Goal: Task Accomplishment & Management: Manage account settings

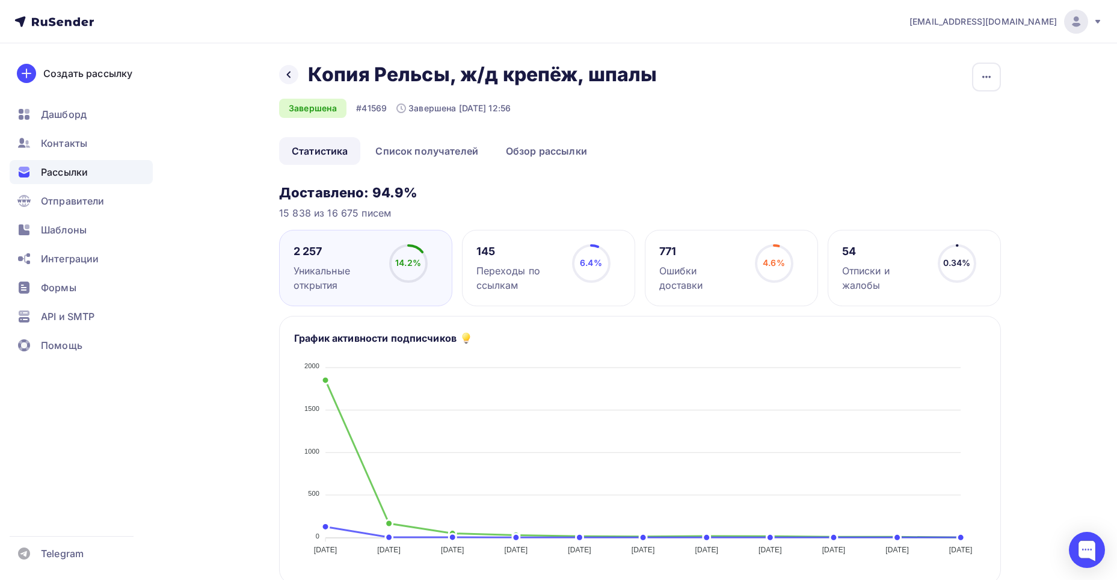
click at [66, 175] on span "Рассылки" at bounding box center [64, 172] width 47 height 14
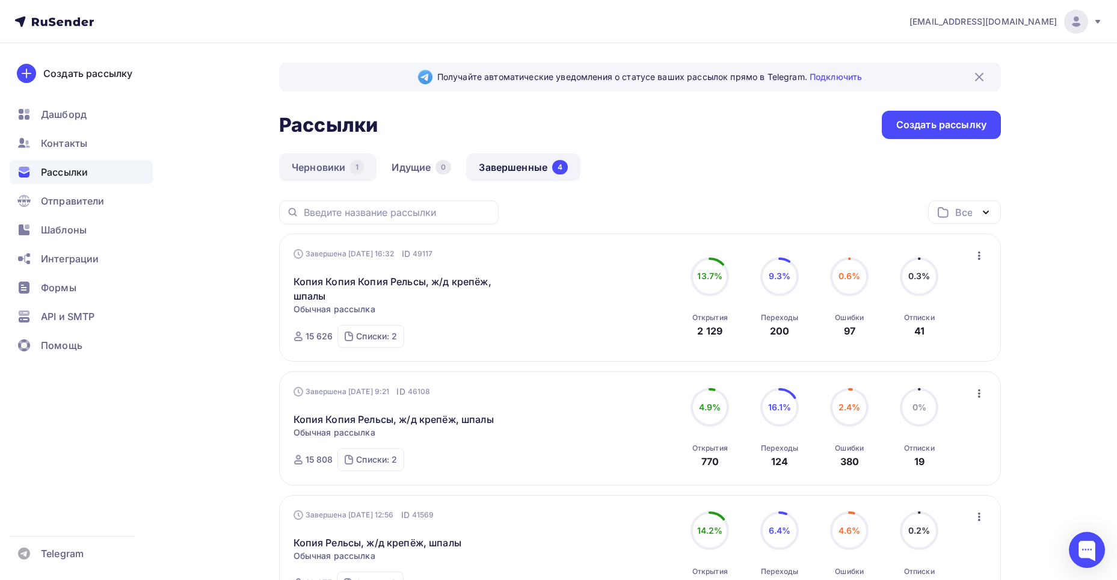
click at [321, 169] on link "Черновики 1" at bounding box center [327, 167] width 97 height 28
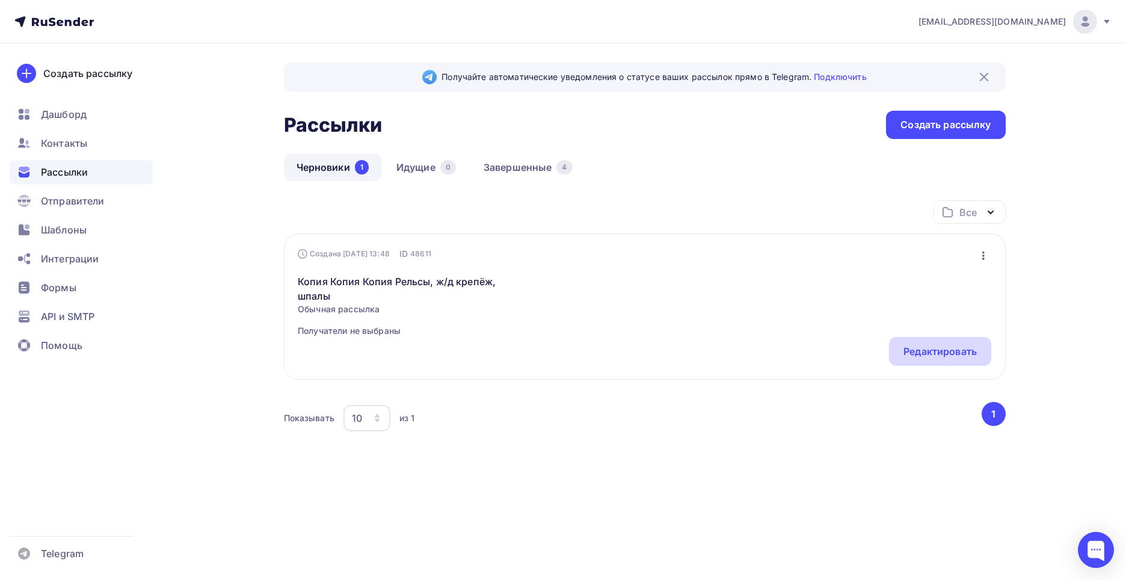
click at [911, 351] on div "Редактировать" at bounding box center [939, 351] width 73 height 14
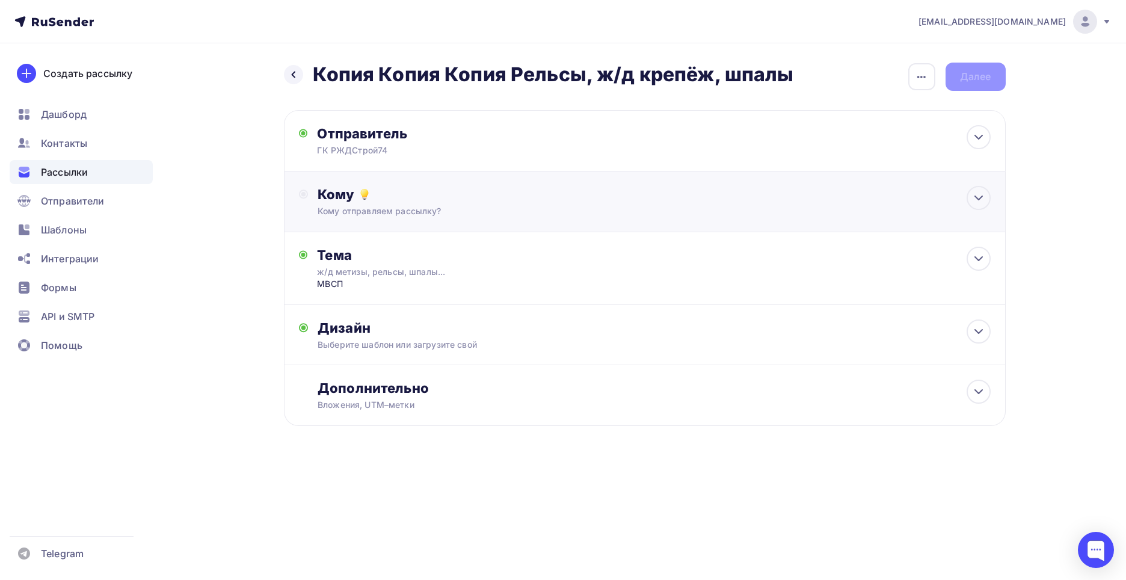
click at [625, 207] on div "Кому отправляем рассылку?" at bounding box center [621, 211] width 606 height 12
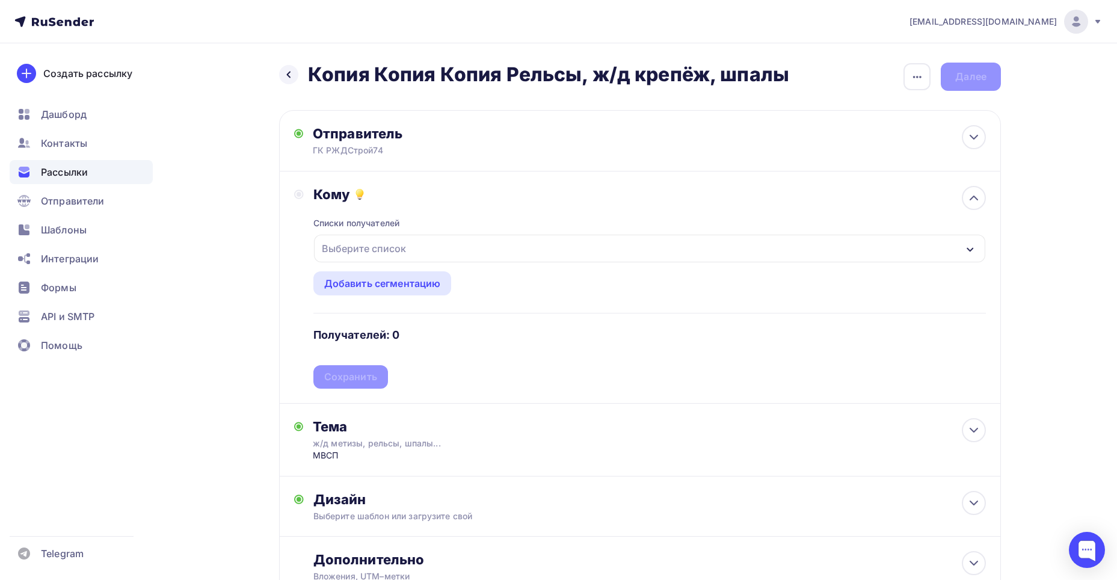
click at [516, 243] on div "Выберите список" at bounding box center [649, 249] width 671 height 28
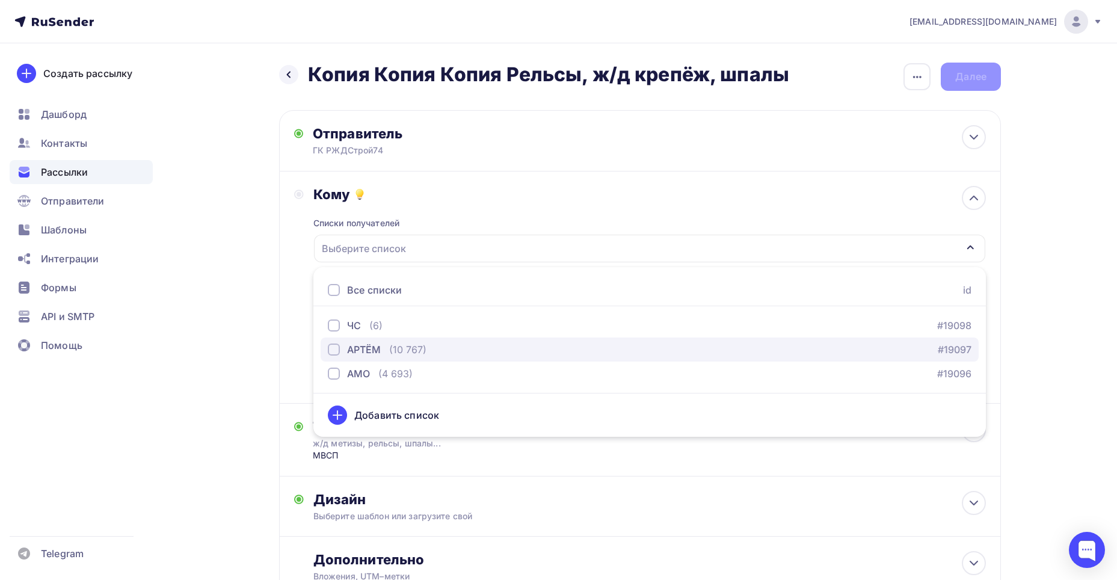
click at [335, 350] on div "button" at bounding box center [334, 349] width 12 height 12
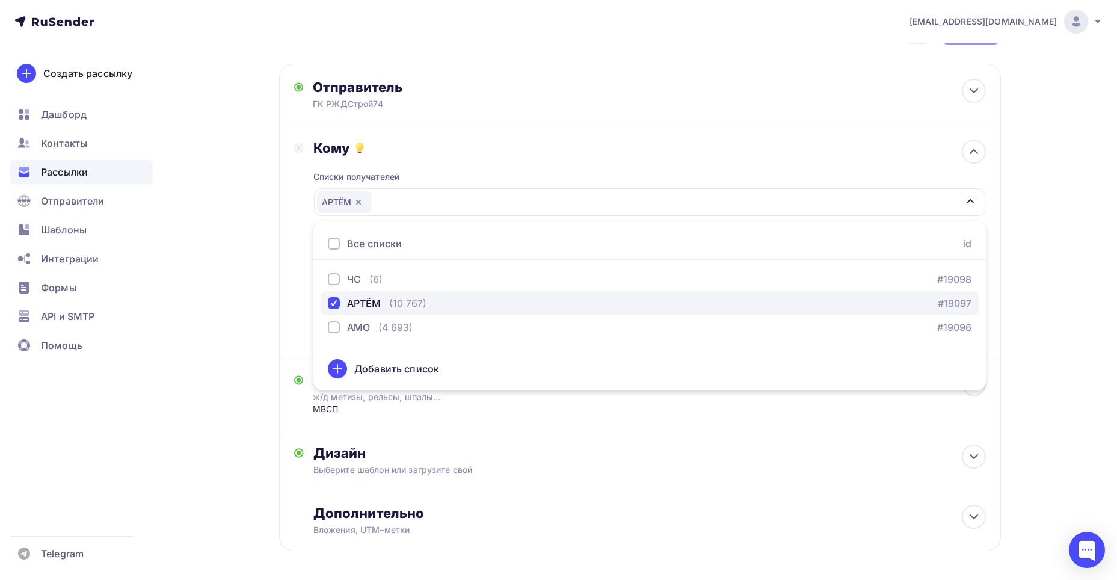
scroll to position [60, 0]
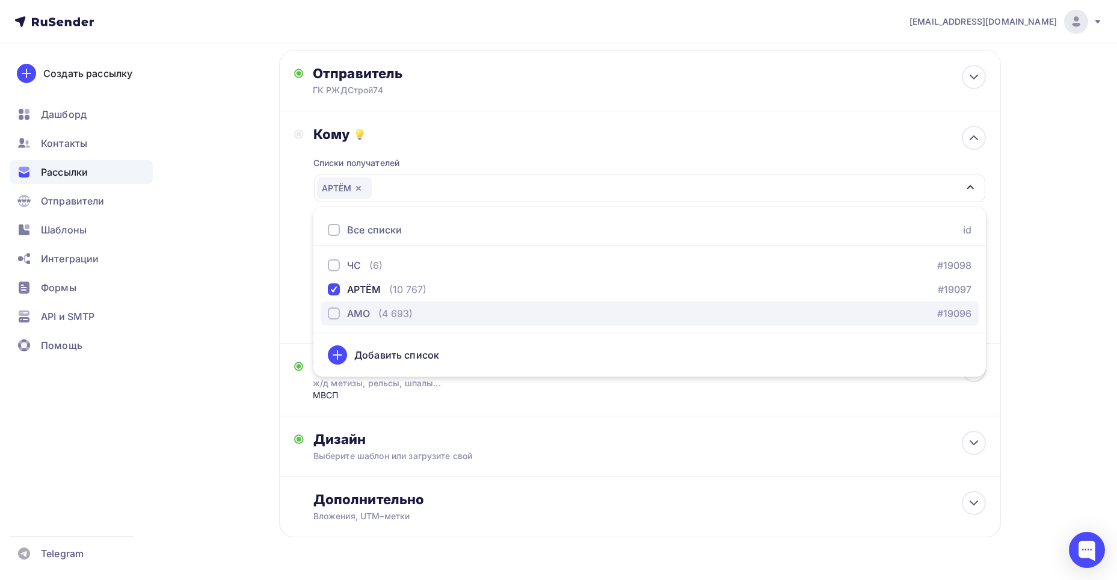
click at [333, 312] on div "button" at bounding box center [334, 313] width 12 height 12
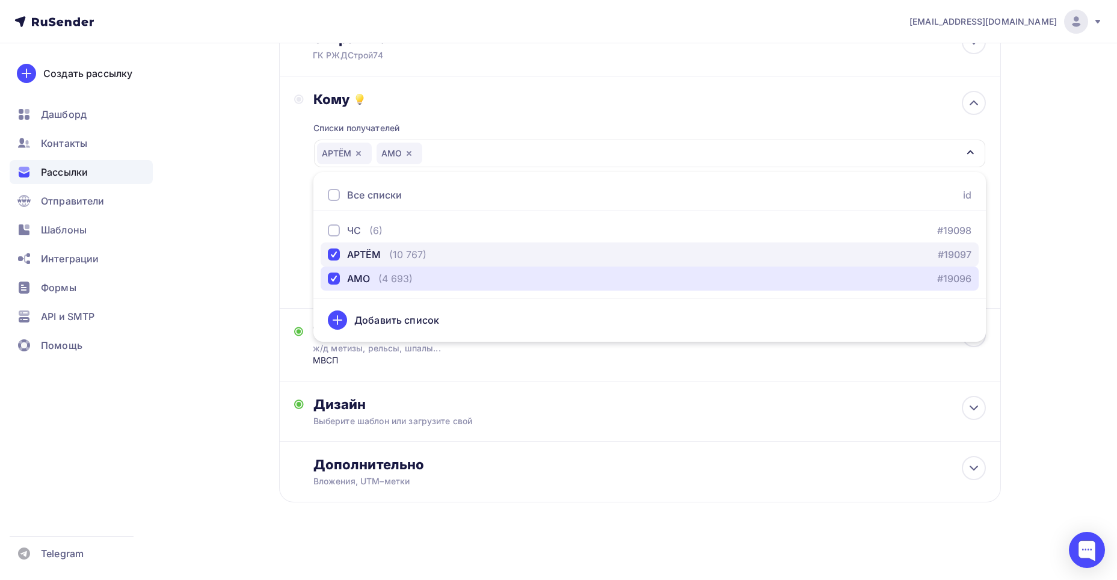
scroll to position [0, 0]
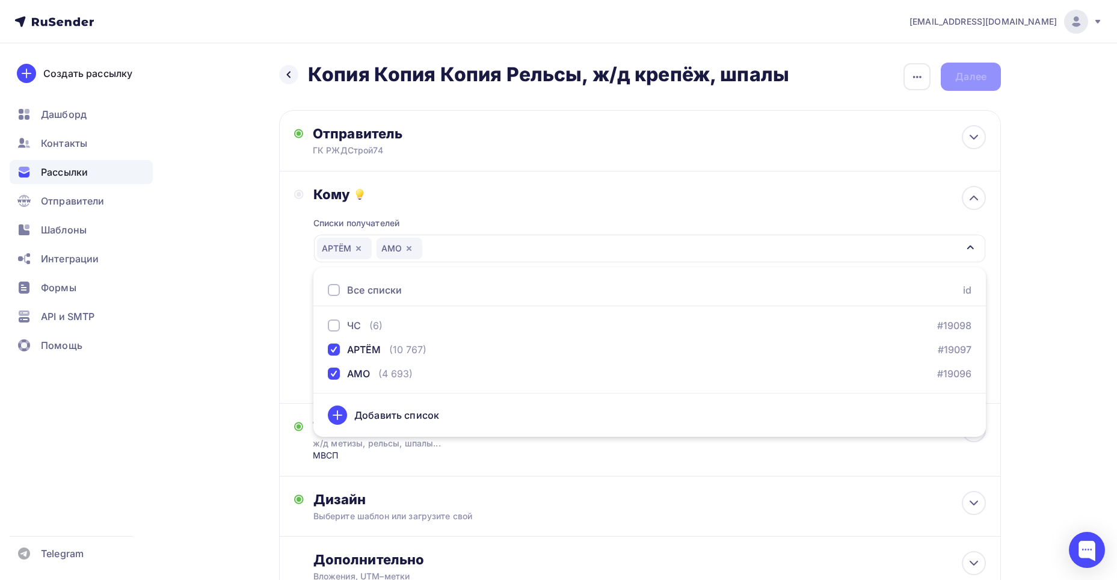
click at [1030, 341] on div "Назад Копия Копия Копия Рельсы, ж/д крепёж, шпалы Копия Копия Копия Рельсы, ж/д…" at bounding box center [559, 359] width 986 height 632
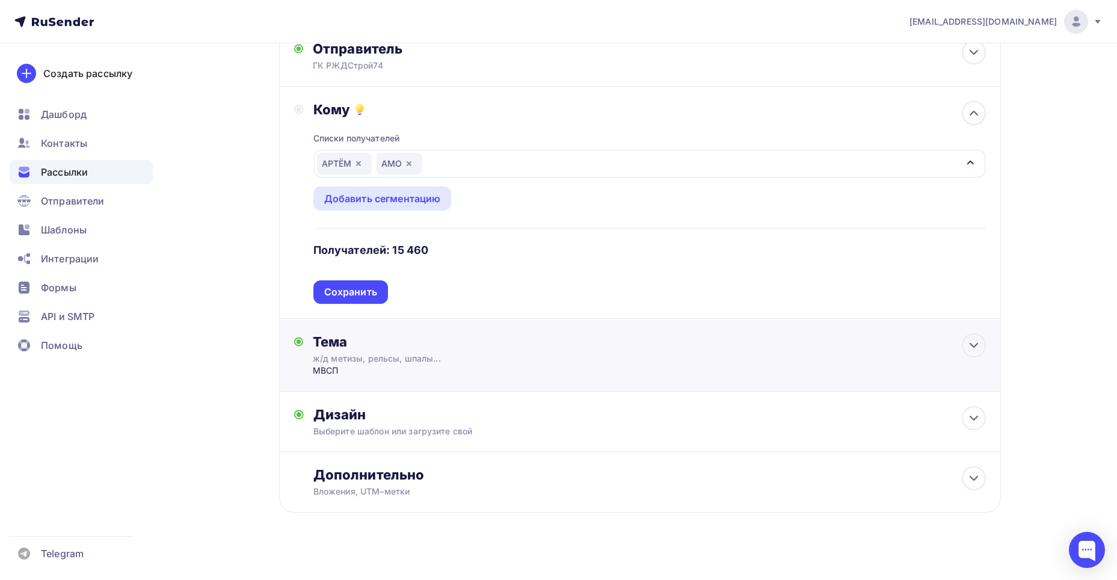
scroll to position [95, 0]
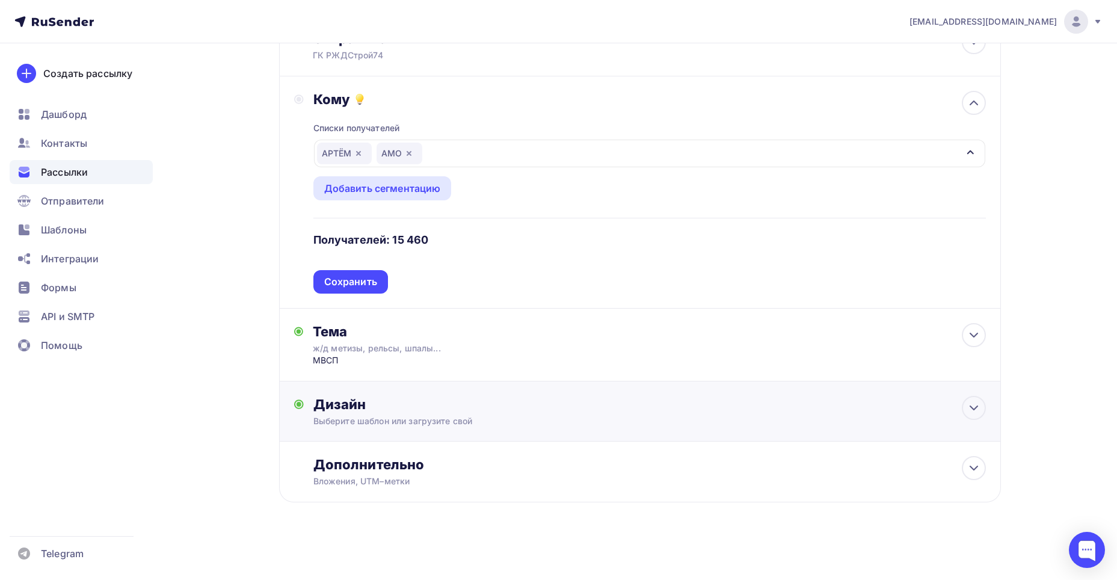
click at [625, 395] on div "Дизайн Выберите шаблон или загрузите свой Размер письма: 122 Kb Заменить шаблон…" at bounding box center [640, 411] width 722 height 60
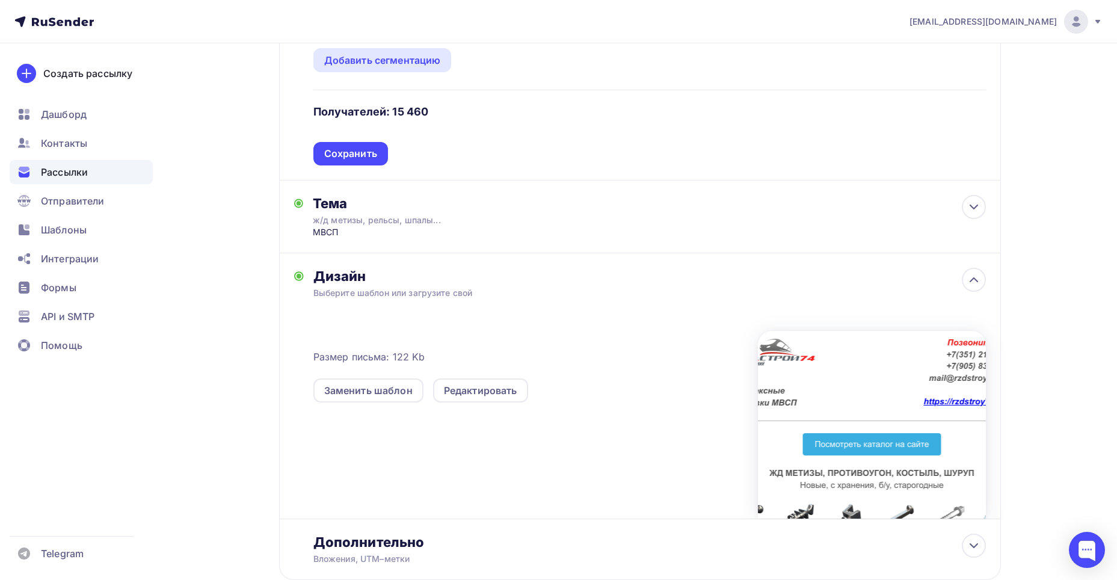
scroll to position [241, 0]
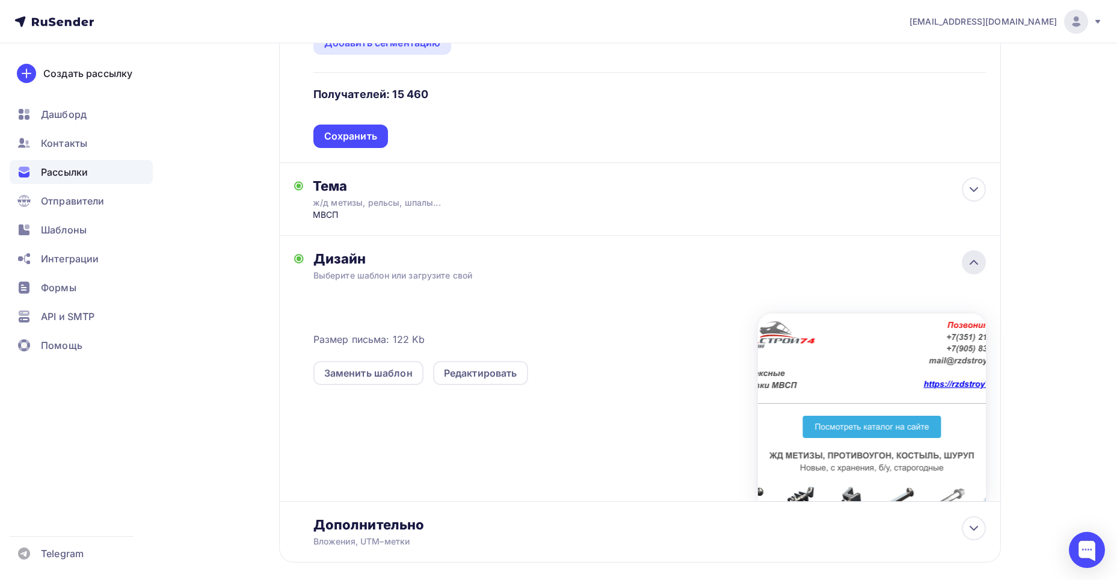
click at [971, 269] on icon at bounding box center [974, 262] width 14 height 14
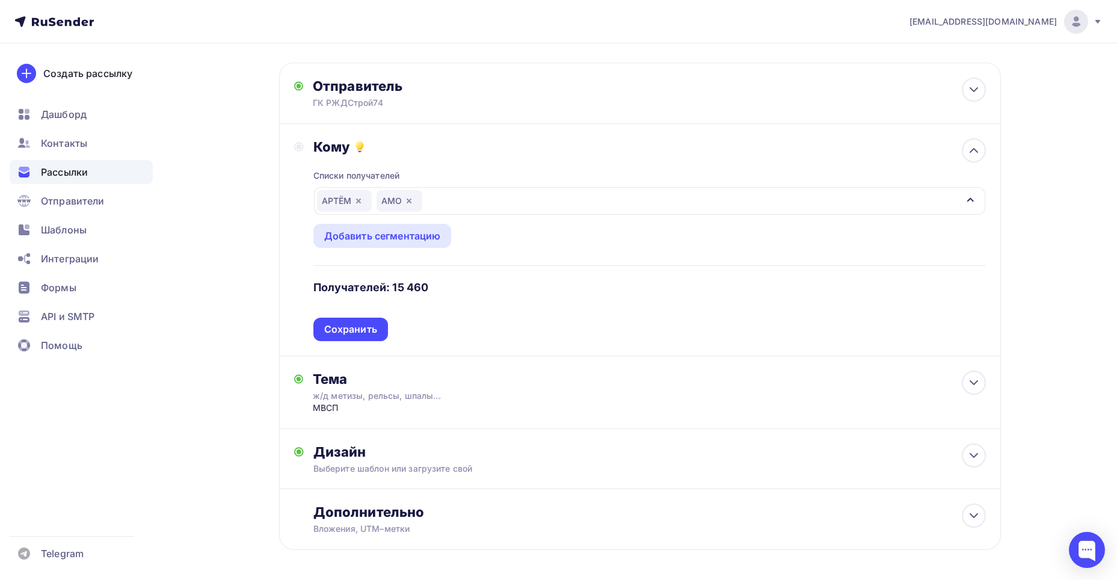
scroll to position [0, 0]
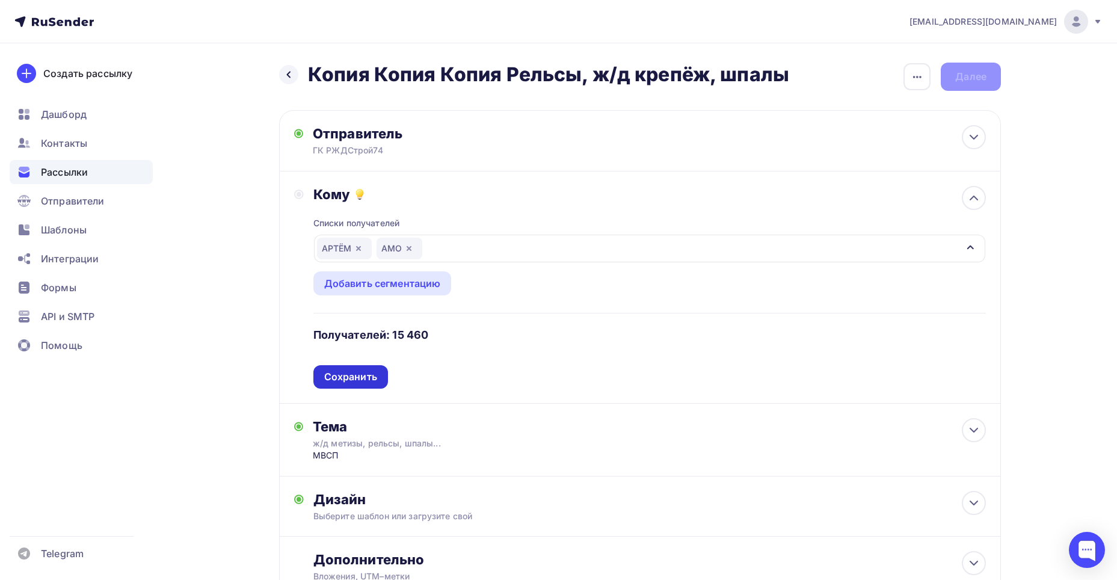
click at [355, 374] on div "Сохранить" at bounding box center [350, 377] width 53 height 14
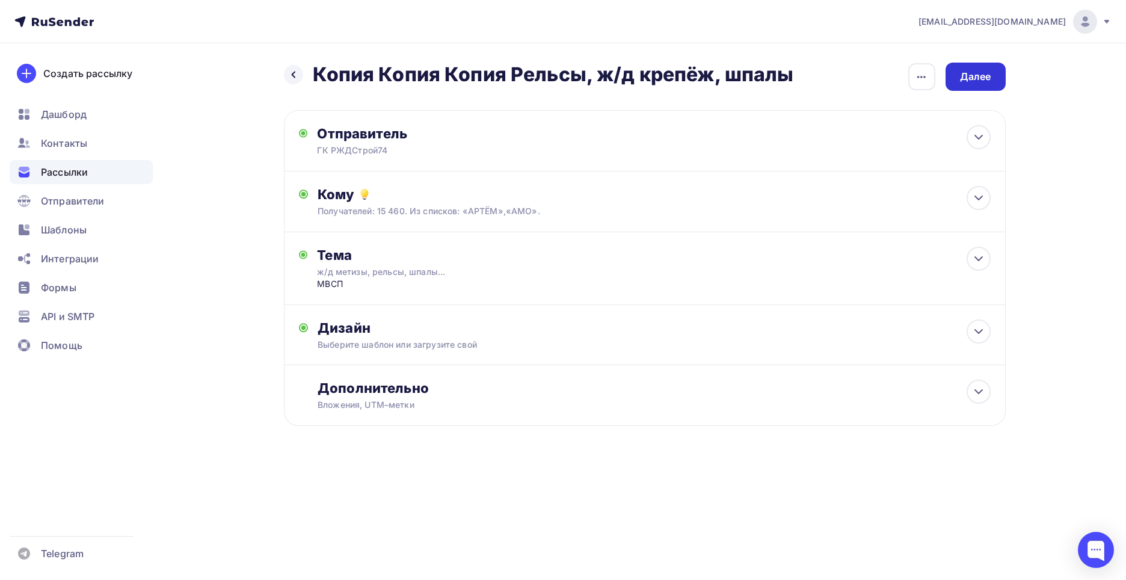
click at [985, 78] on div "Далее" at bounding box center [975, 77] width 31 height 14
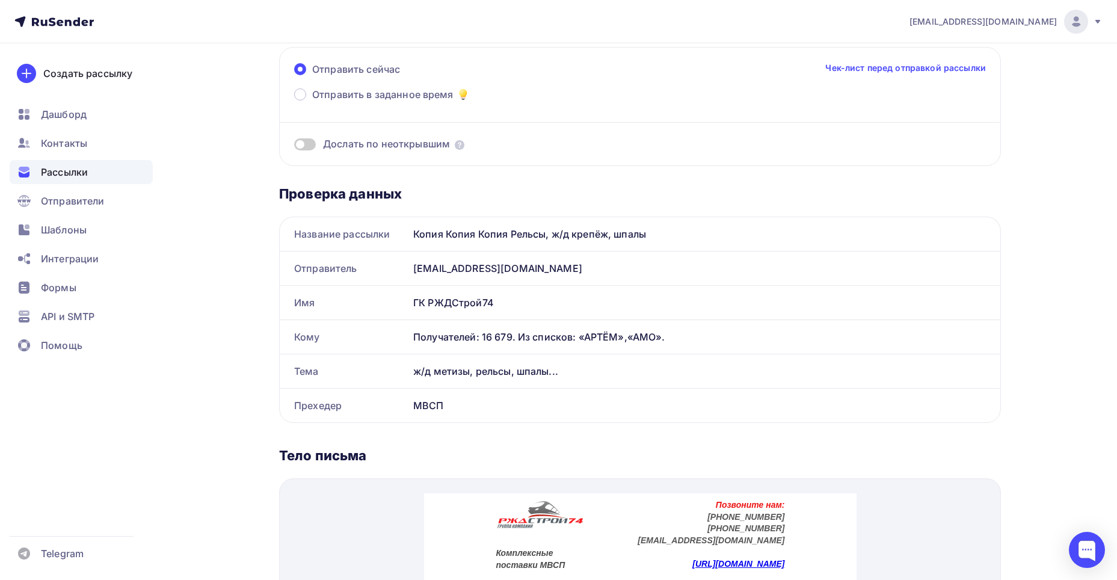
scroll to position [120, 0]
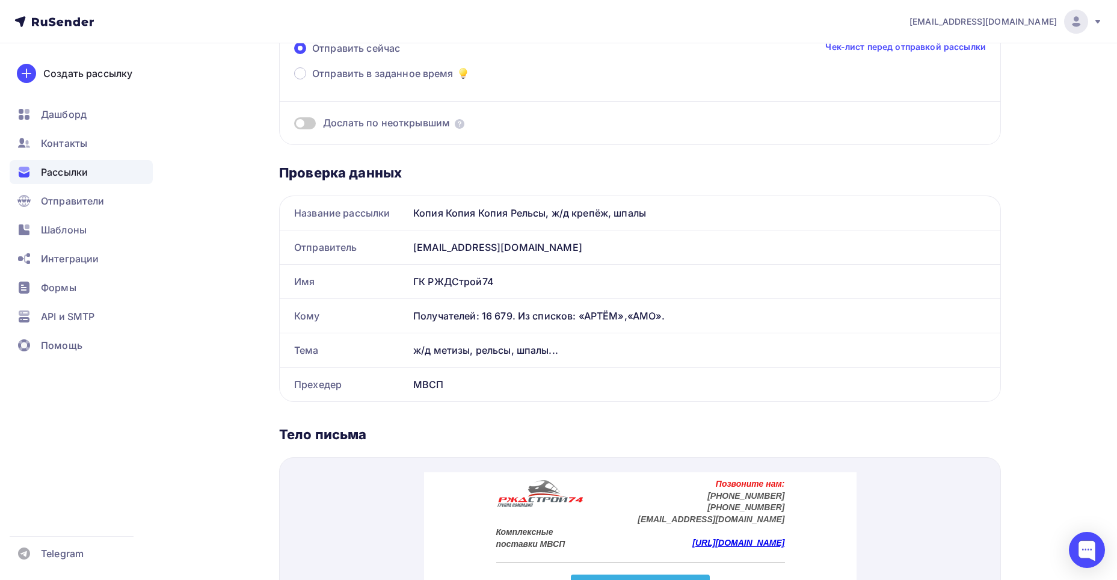
click at [654, 213] on div "Копия Копия Копия Рельсы, ж/д крепёж, шпалы" at bounding box center [704, 213] width 592 height 34
click at [623, 212] on div "Копия Копия Копия Рельсы, ж/д крепёж, шпалы" at bounding box center [704, 213] width 592 height 34
click at [600, 212] on div "Копия Копия Копия Рельсы, ж/д крепёж, шпалы" at bounding box center [704, 213] width 592 height 34
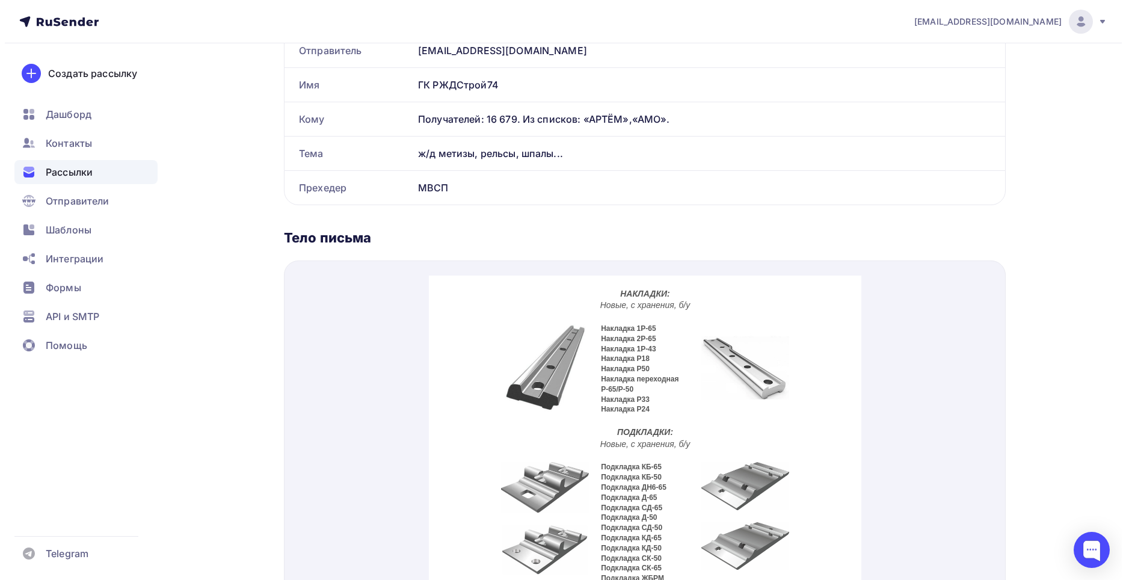
scroll to position [0, 0]
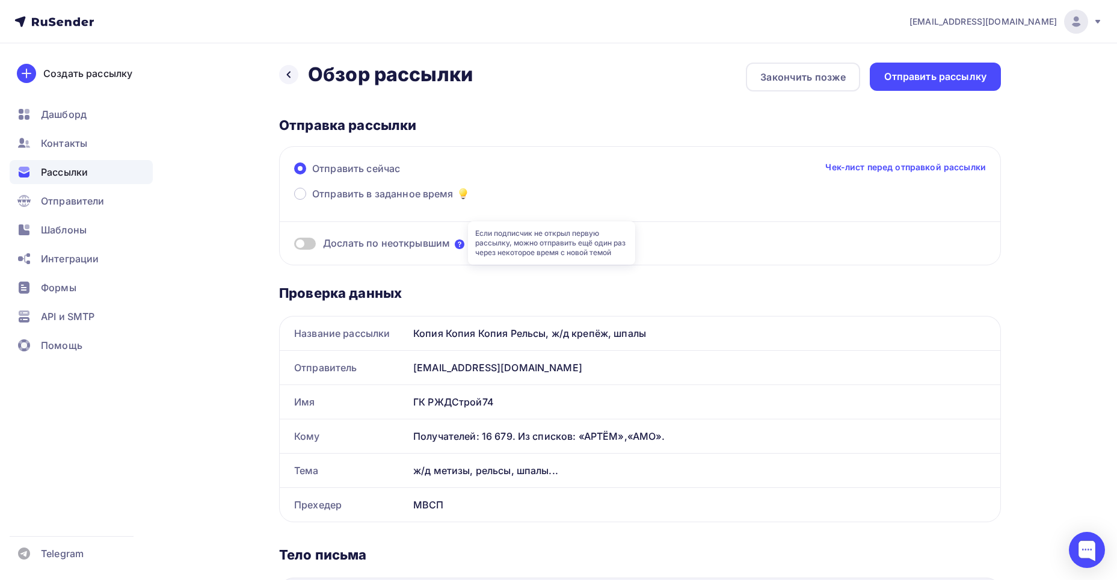
click at [458, 242] on icon at bounding box center [460, 244] width 10 height 10
click at [305, 245] on span at bounding box center [305, 244] width 22 height 12
click at [294, 245] on input "checkbox" at bounding box center [294, 245] width 0 height 0
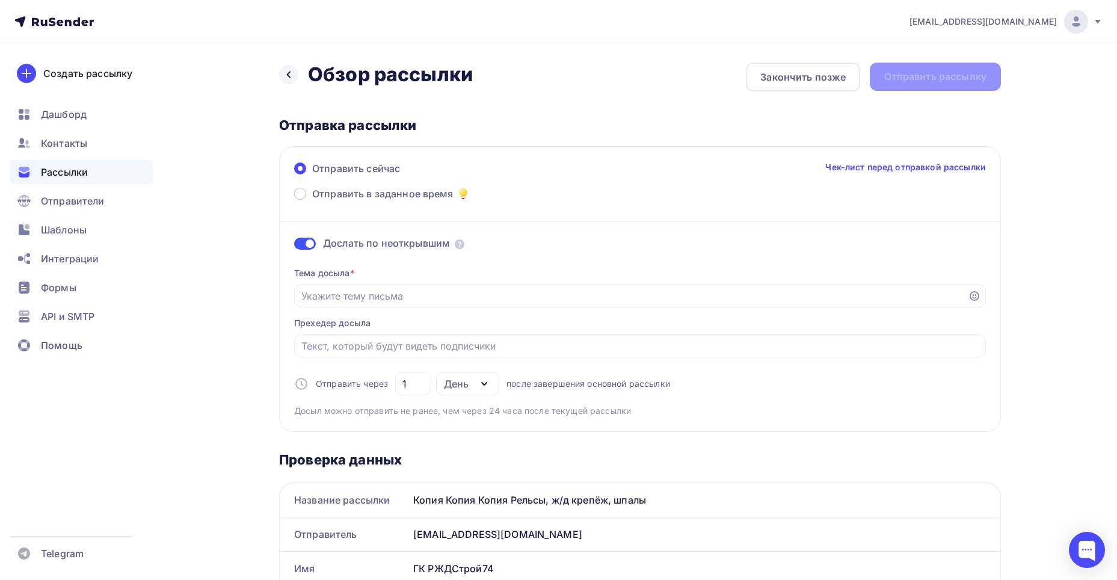
click at [306, 244] on span at bounding box center [305, 244] width 22 height 12
click at [294, 245] on input "checkbox" at bounding box center [294, 245] width 0 height 0
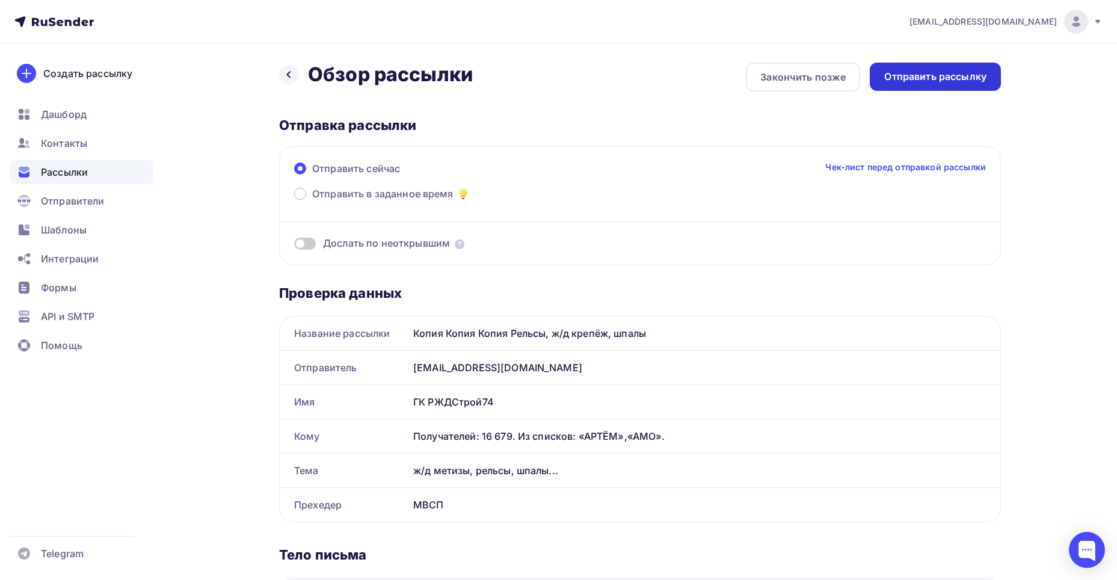
click at [917, 77] on div "Отправить рассылку" at bounding box center [935, 77] width 102 height 14
